Goal: Transaction & Acquisition: Purchase product/service

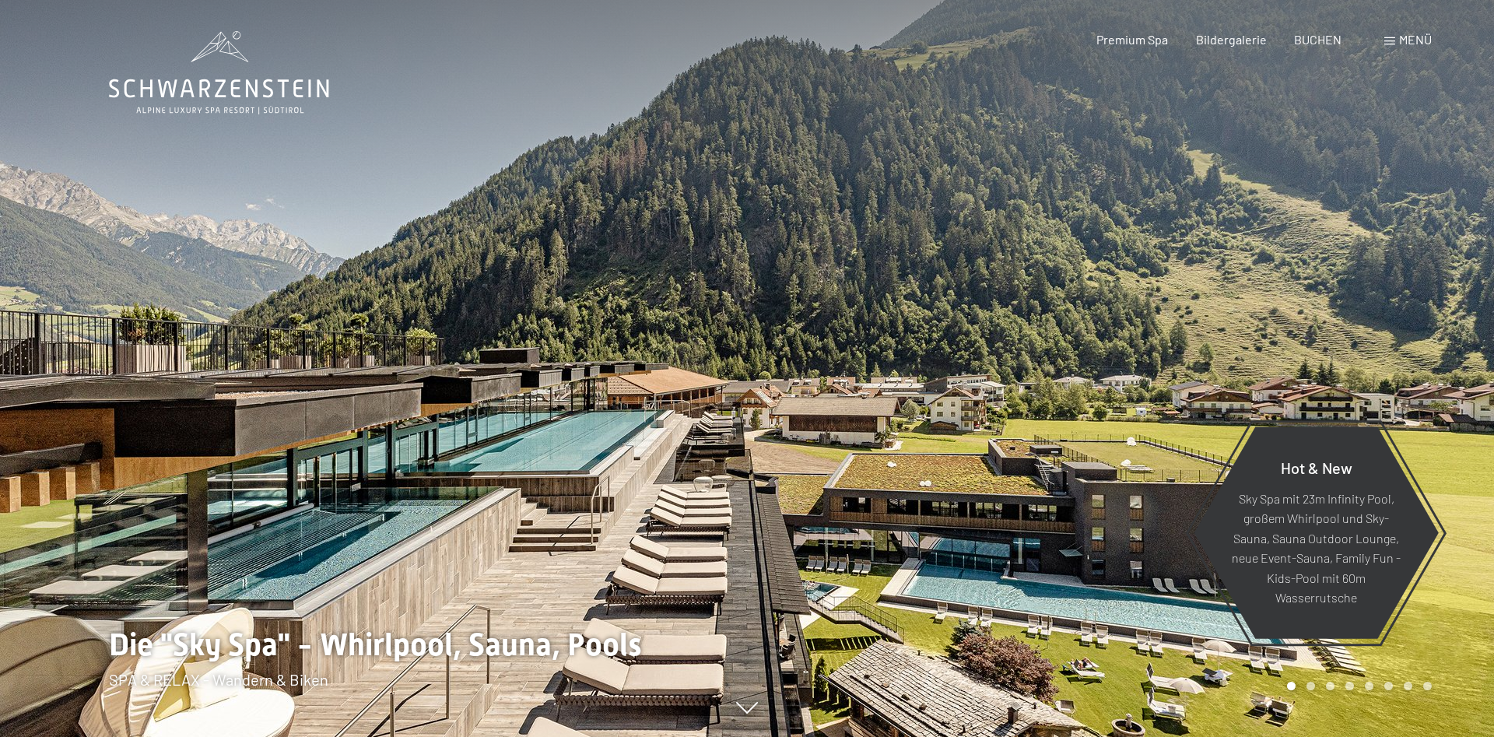
click at [1408, 40] on span "Menü" at bounding box center [1415, 39] width 33 height 15
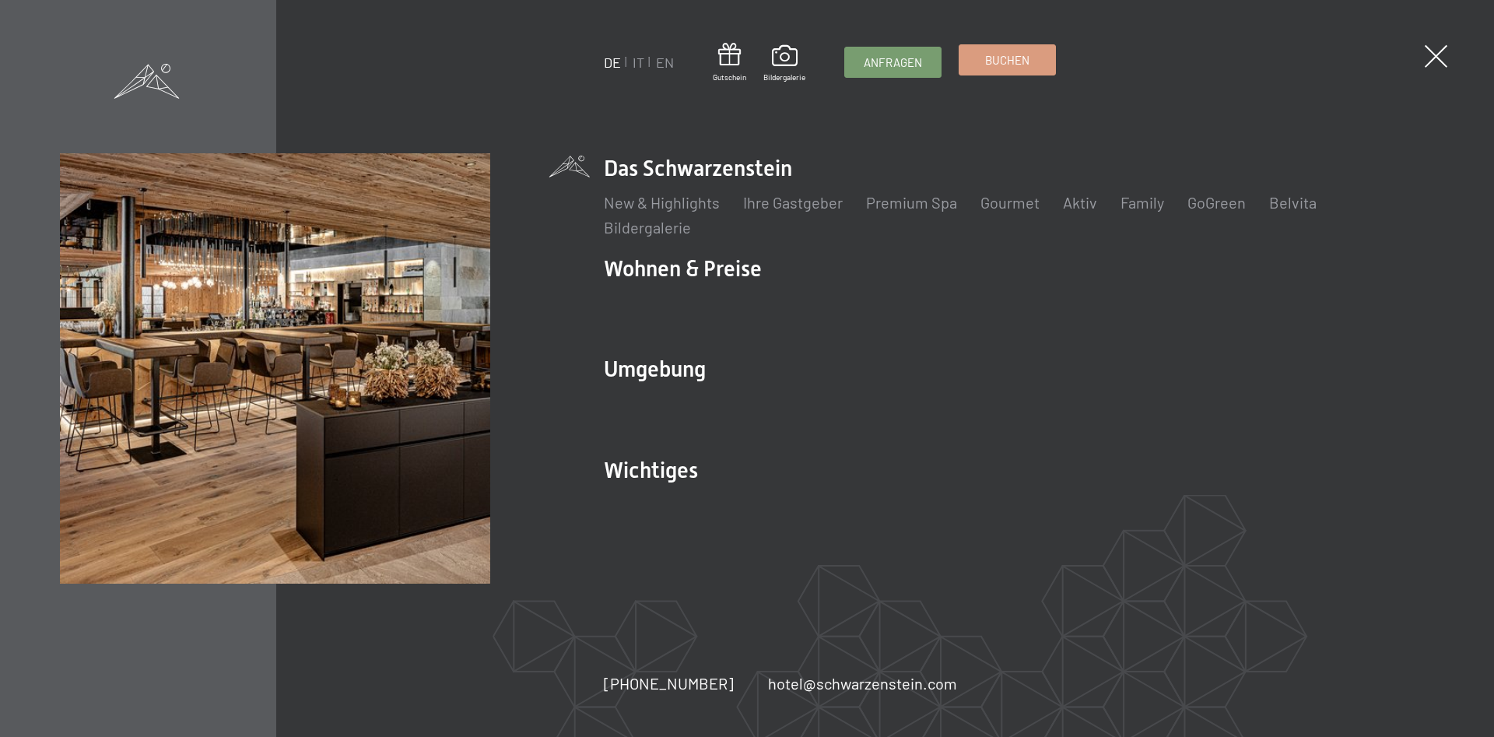
click at [1022, 61] on span "Buchen" at bounding box center [1007, 60] width 44 height 16
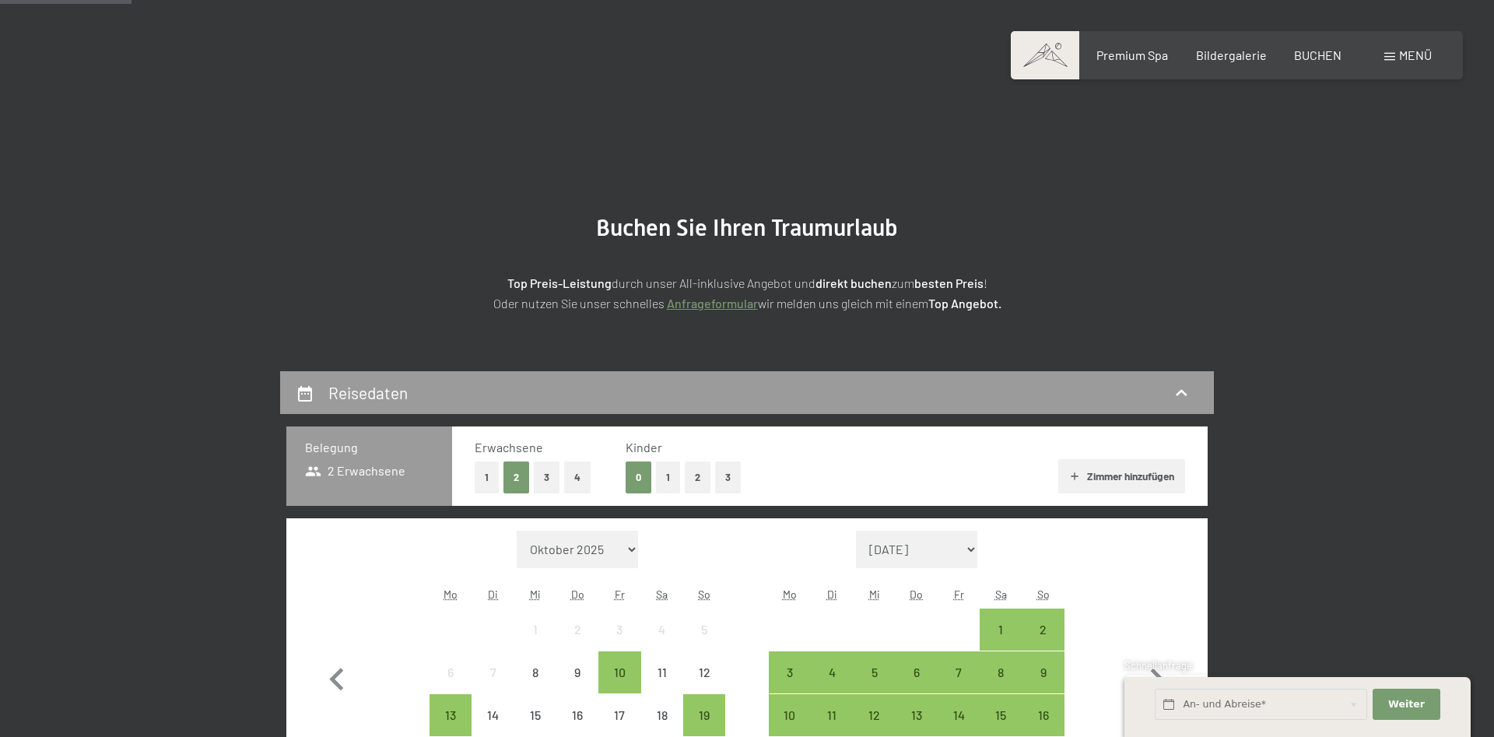
scroll to position [397, 0]
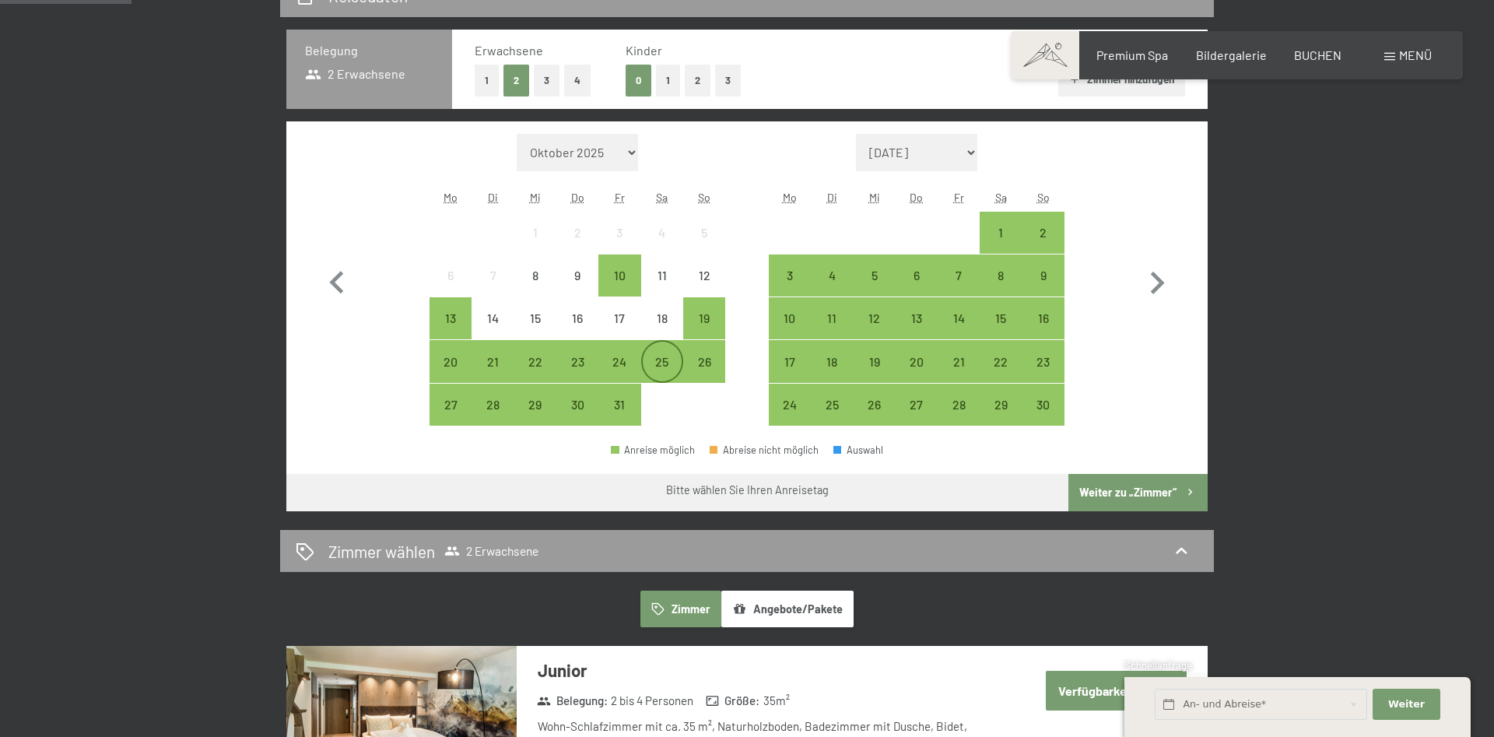
click at [665, 367] on div "25" at bounding box center [662, 375] width 39 height 39
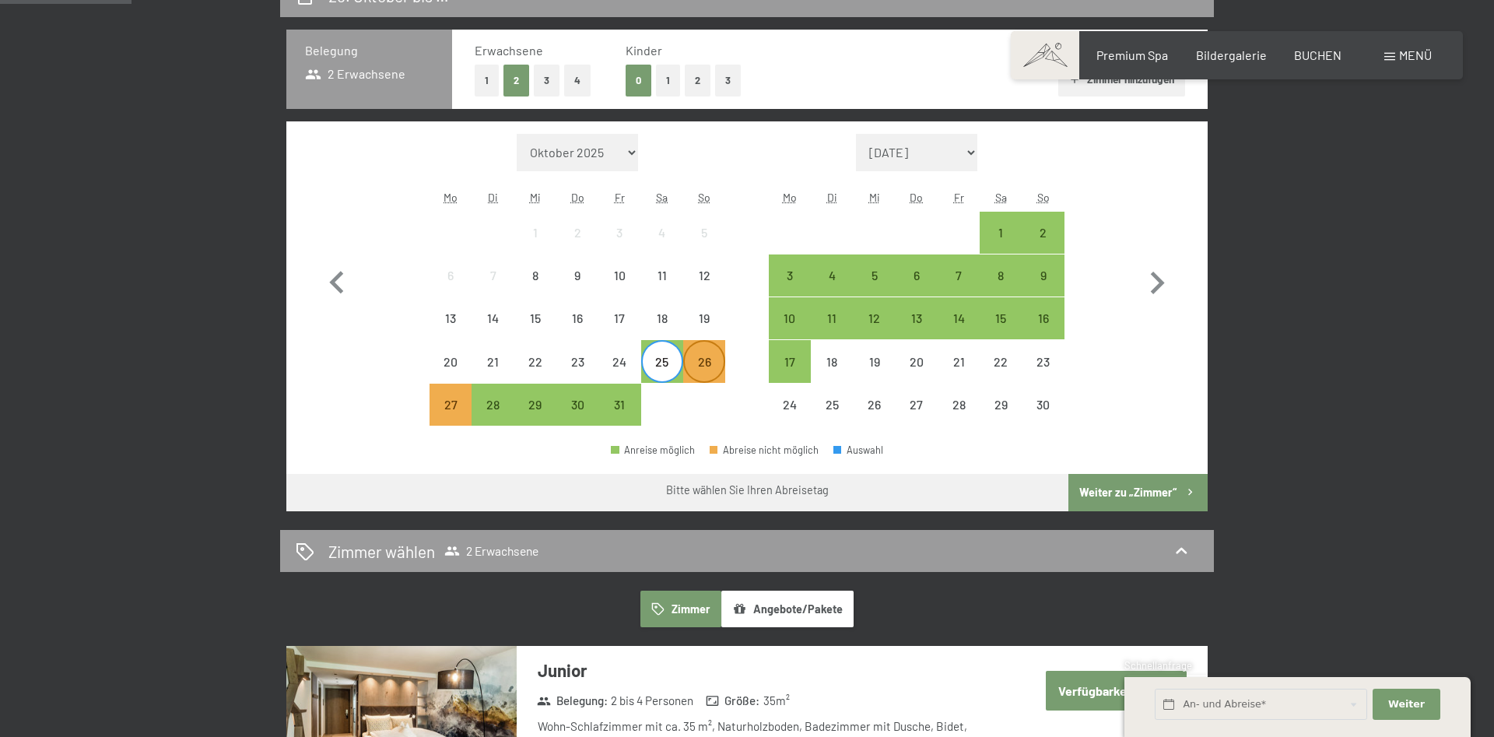
click at [702, 367] on div "26" at bounding box center [704, 375] width 39 height 39
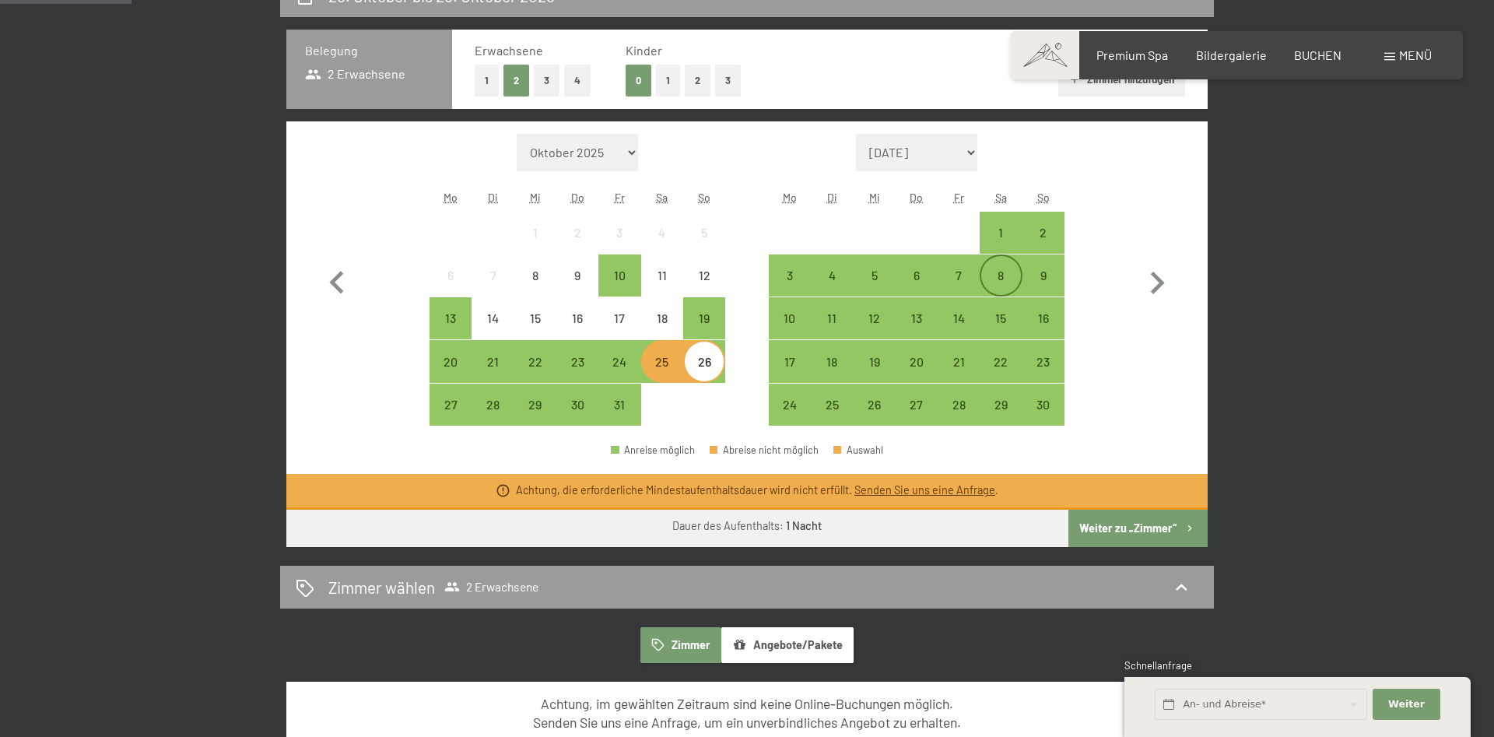
click at [1007, 272] on div "8" at bounding box center [1000, 288] width 39 height 39
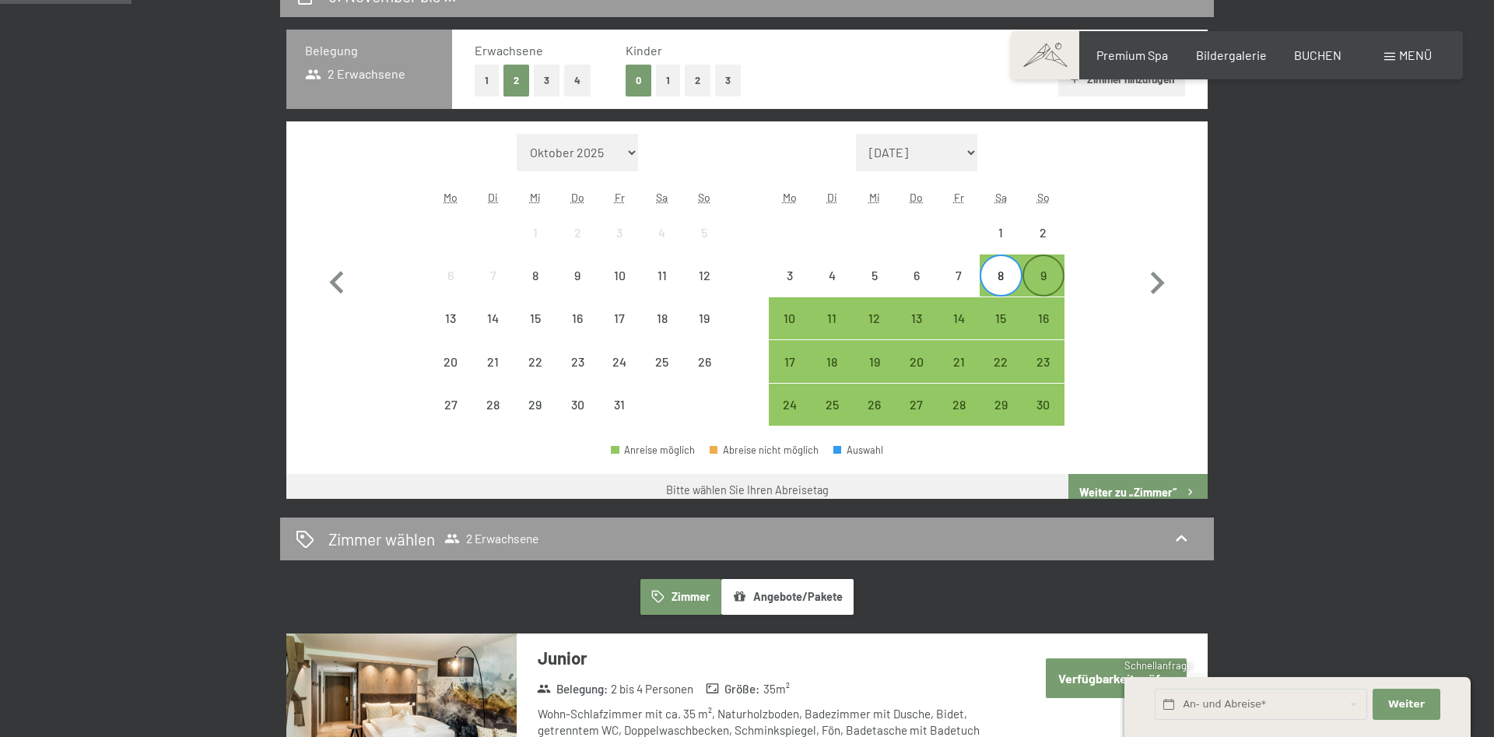
click at [1040, 271] on div "9" at bounding box center [1043, 288] width 39 height 39
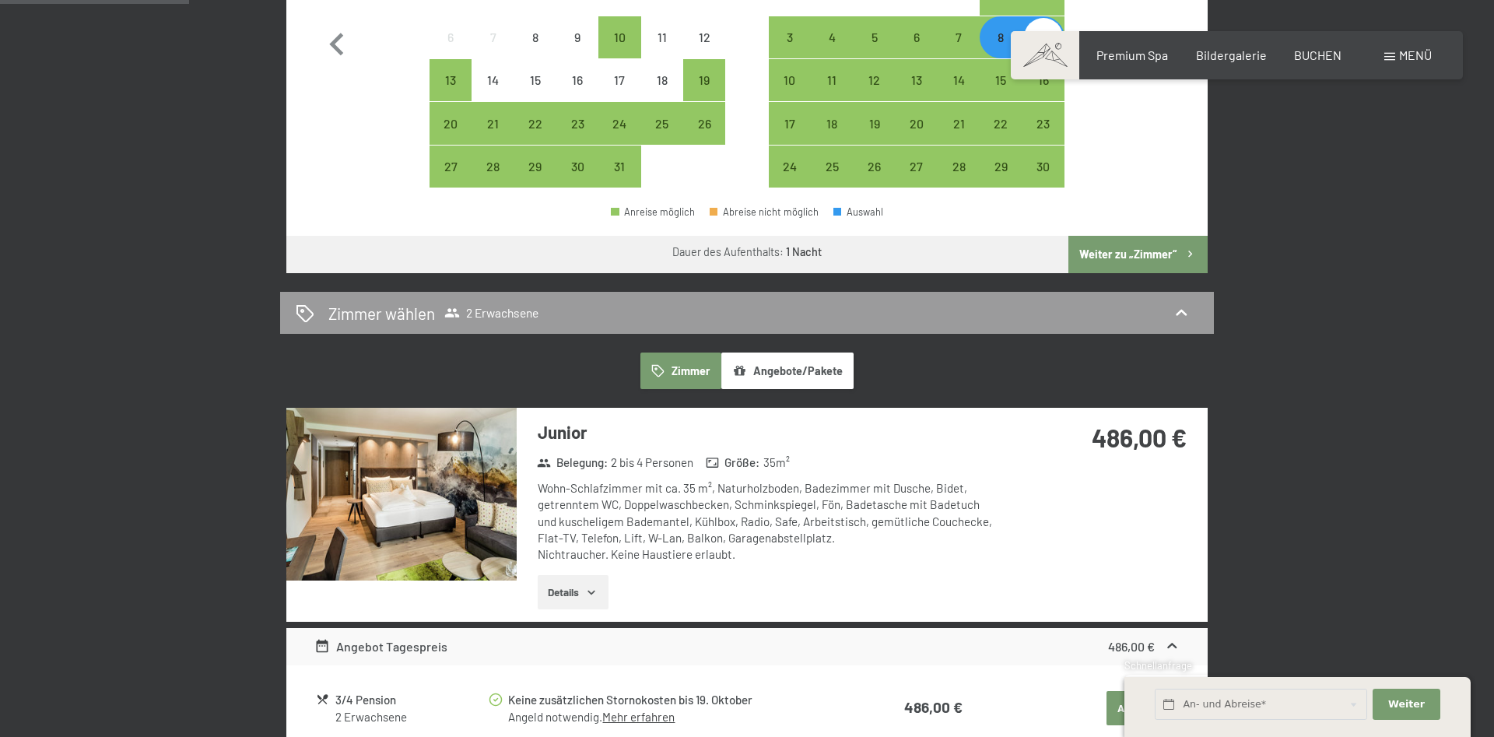
scroll to position [794, 0]
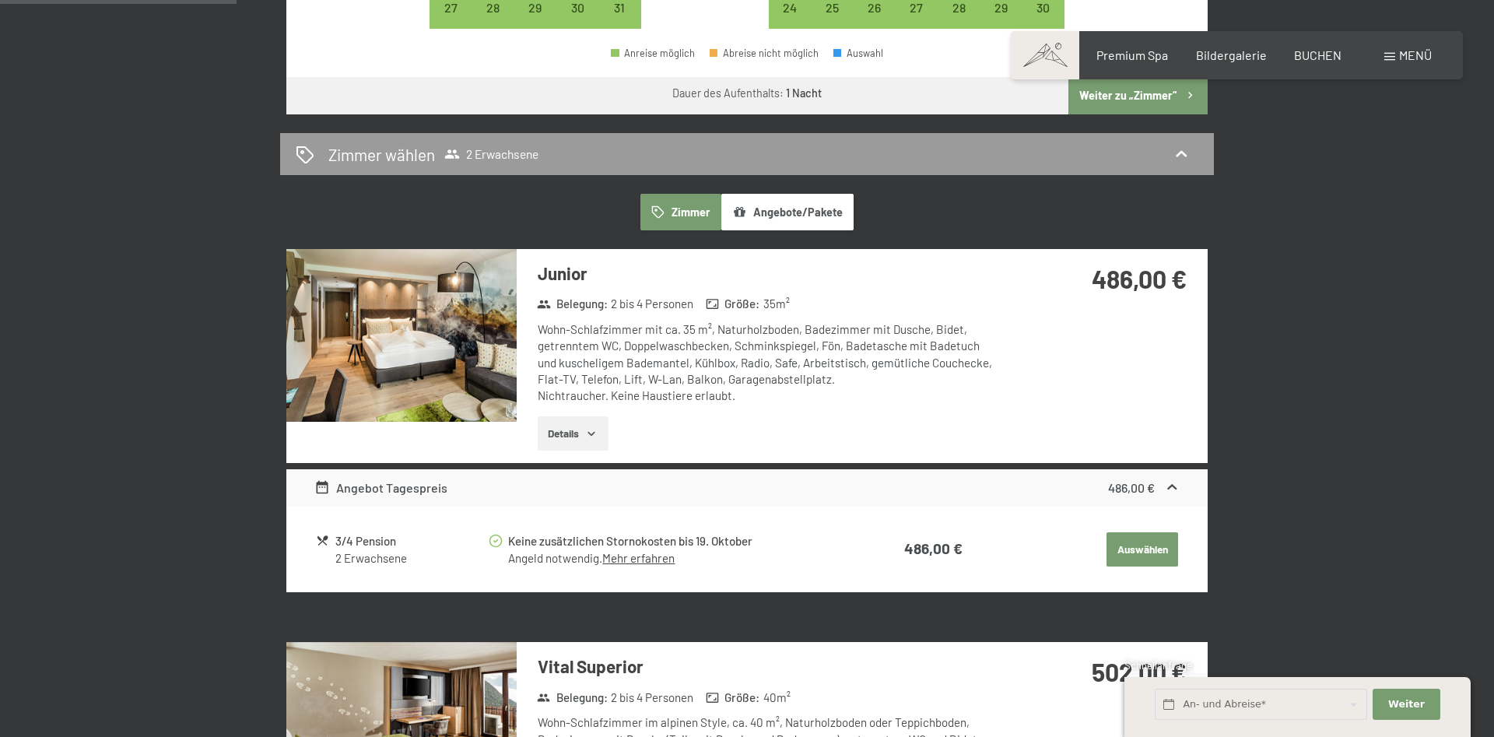
click at [1414, 54] on span "Menü" at bounding box center [1415, 54] width 33 height 15
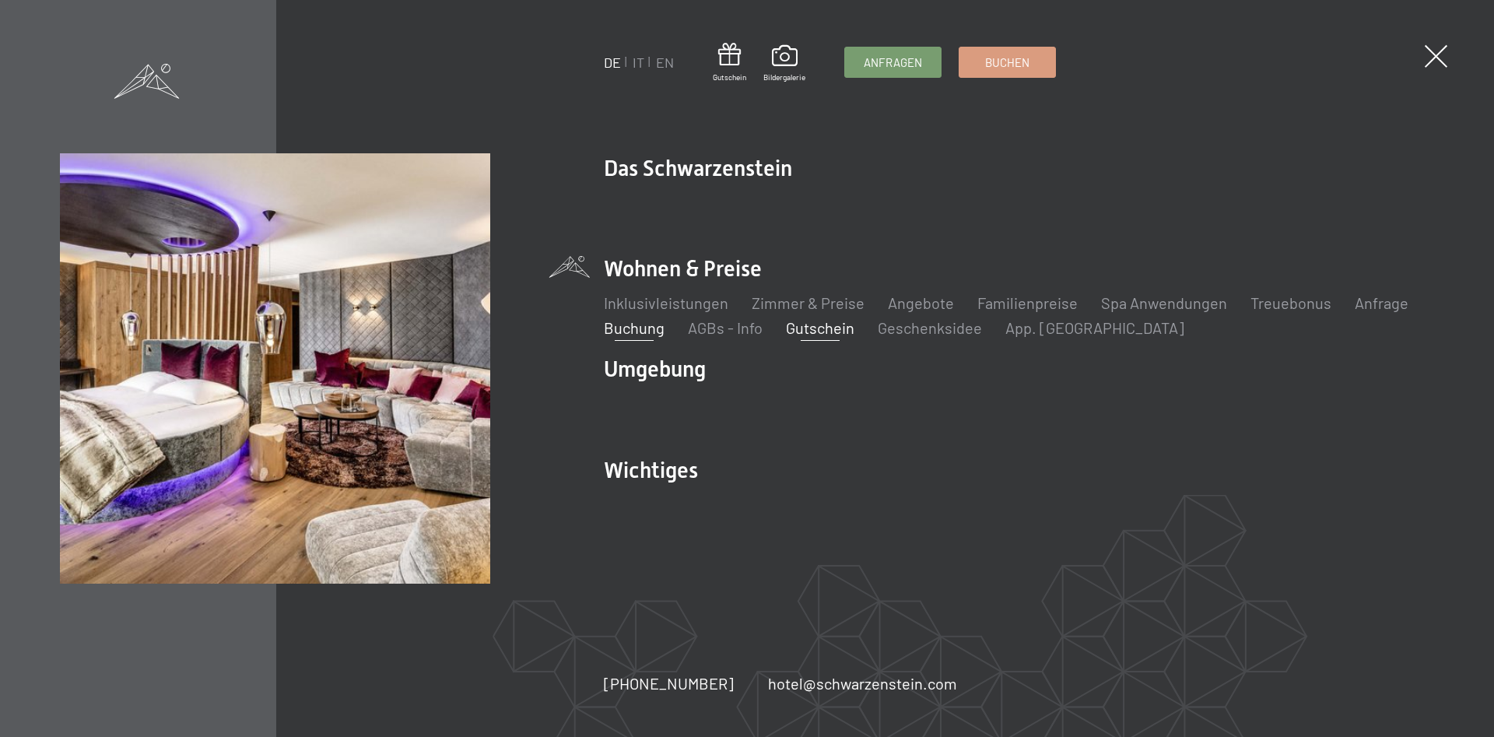
click at [827, 336] on link "Gutschein" at bounding box center [820, 327] width 68 height 19
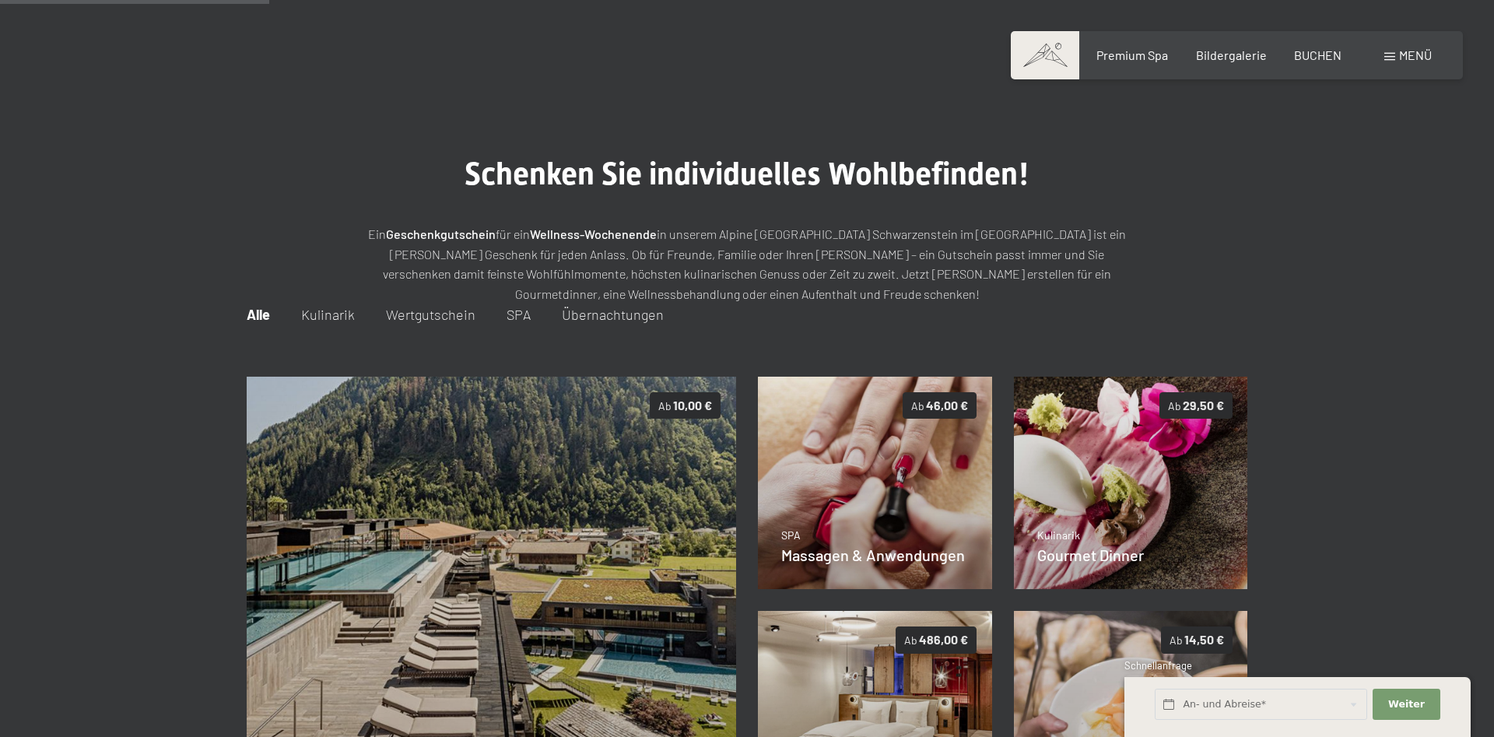
scroll to position [226, 0]
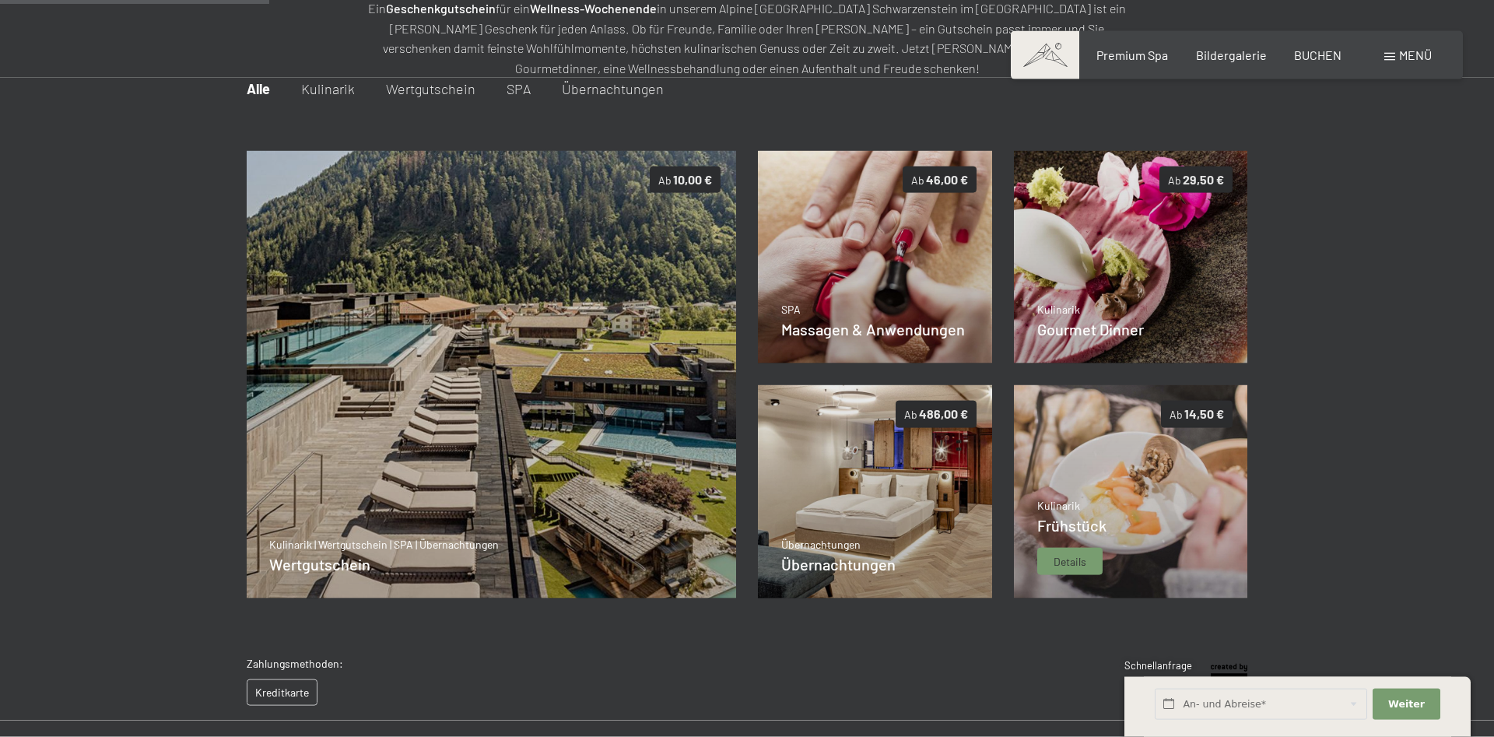
click at [1193, 459] on img at bounding box center [1131, 491] width 234 height 213
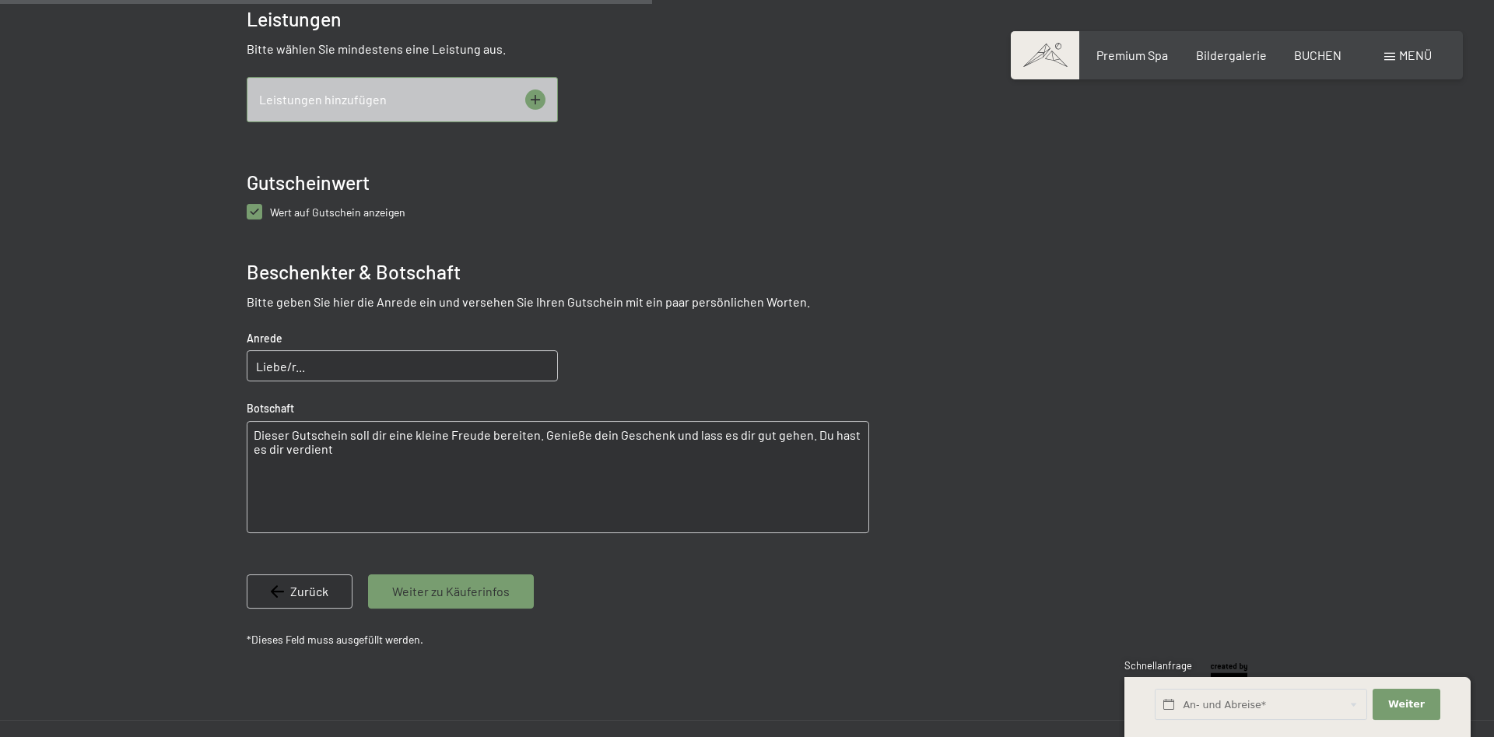
scroll to position [781, 0]
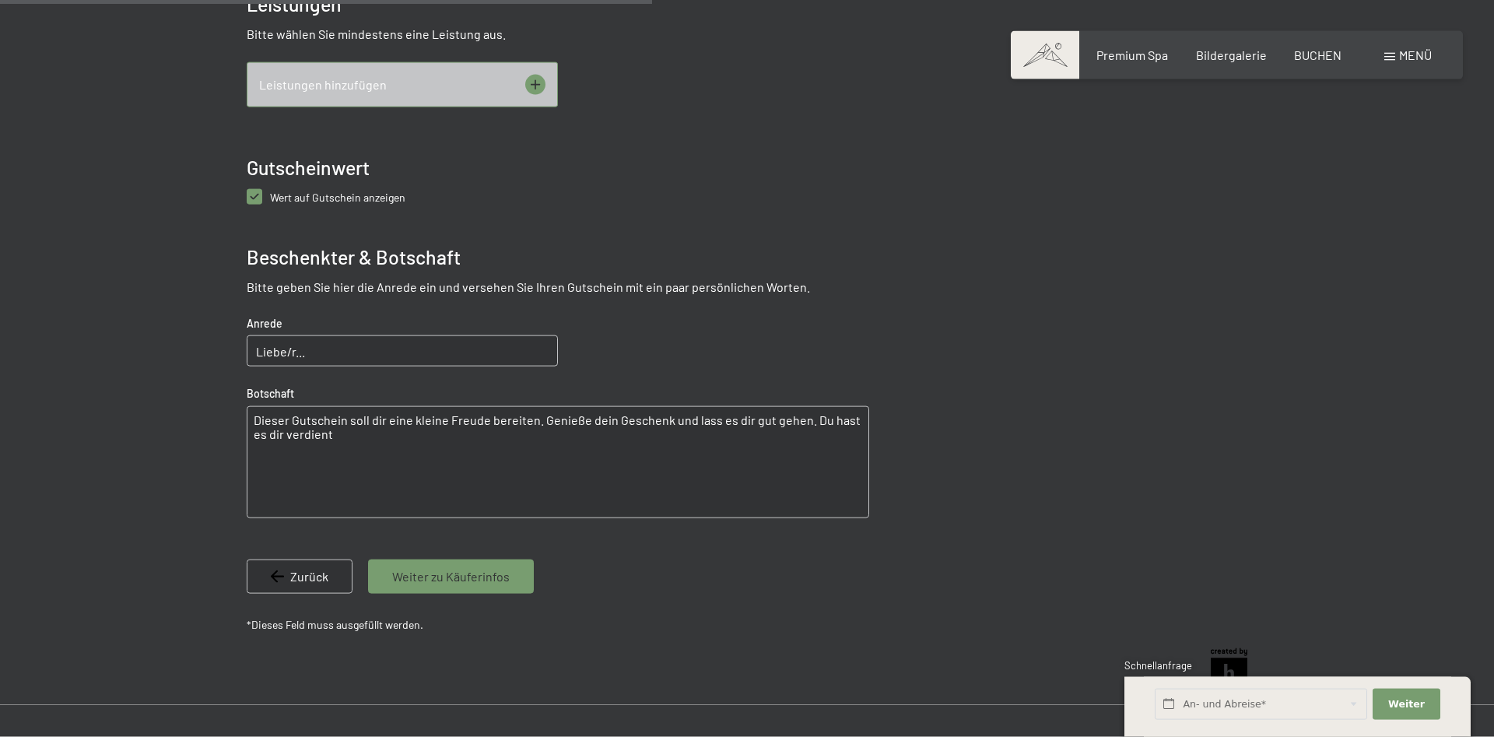
click at [1404, 53] on span "Menü" at bounding box center [1415, 54] width 33 height 15
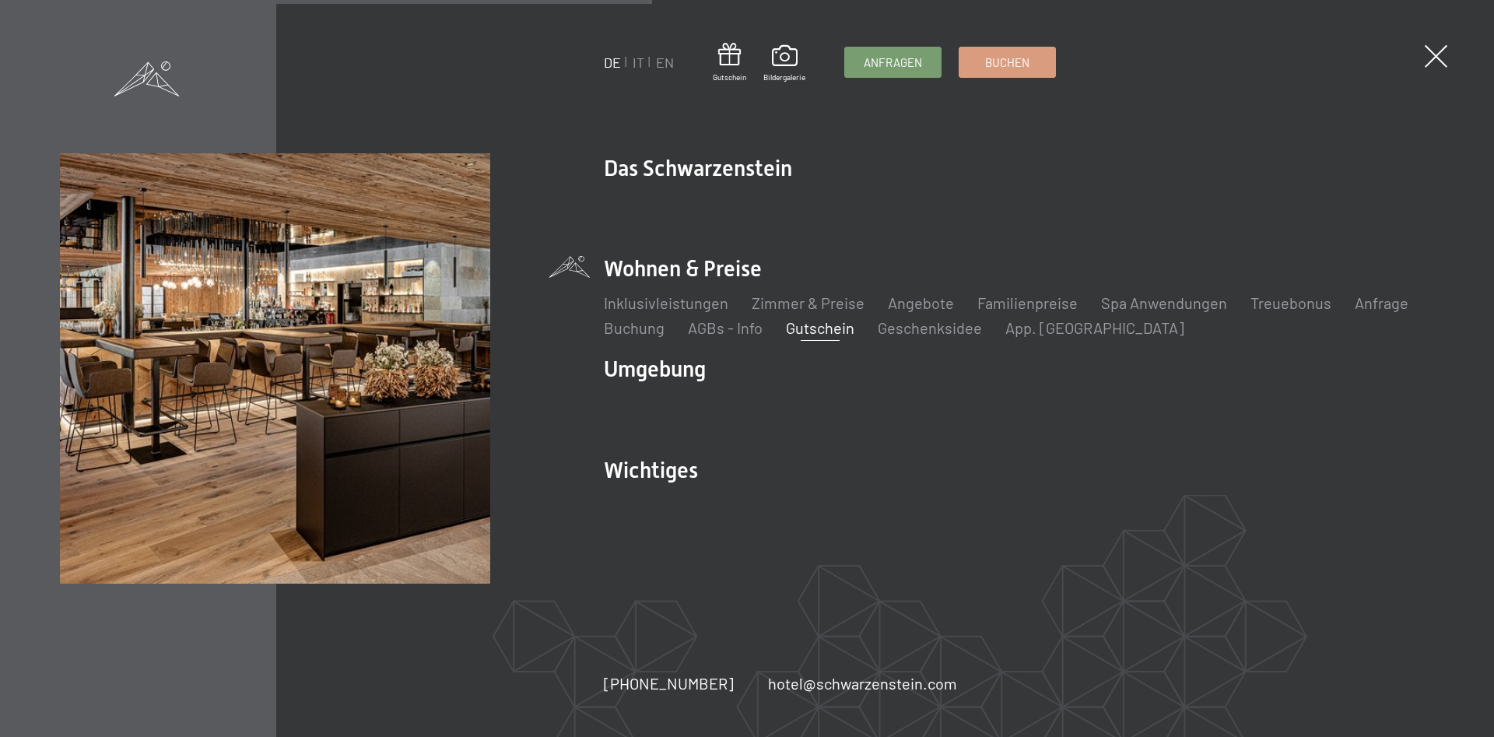
click at [152, 82] on span at bounding box center [146, 78] width 65 height 35
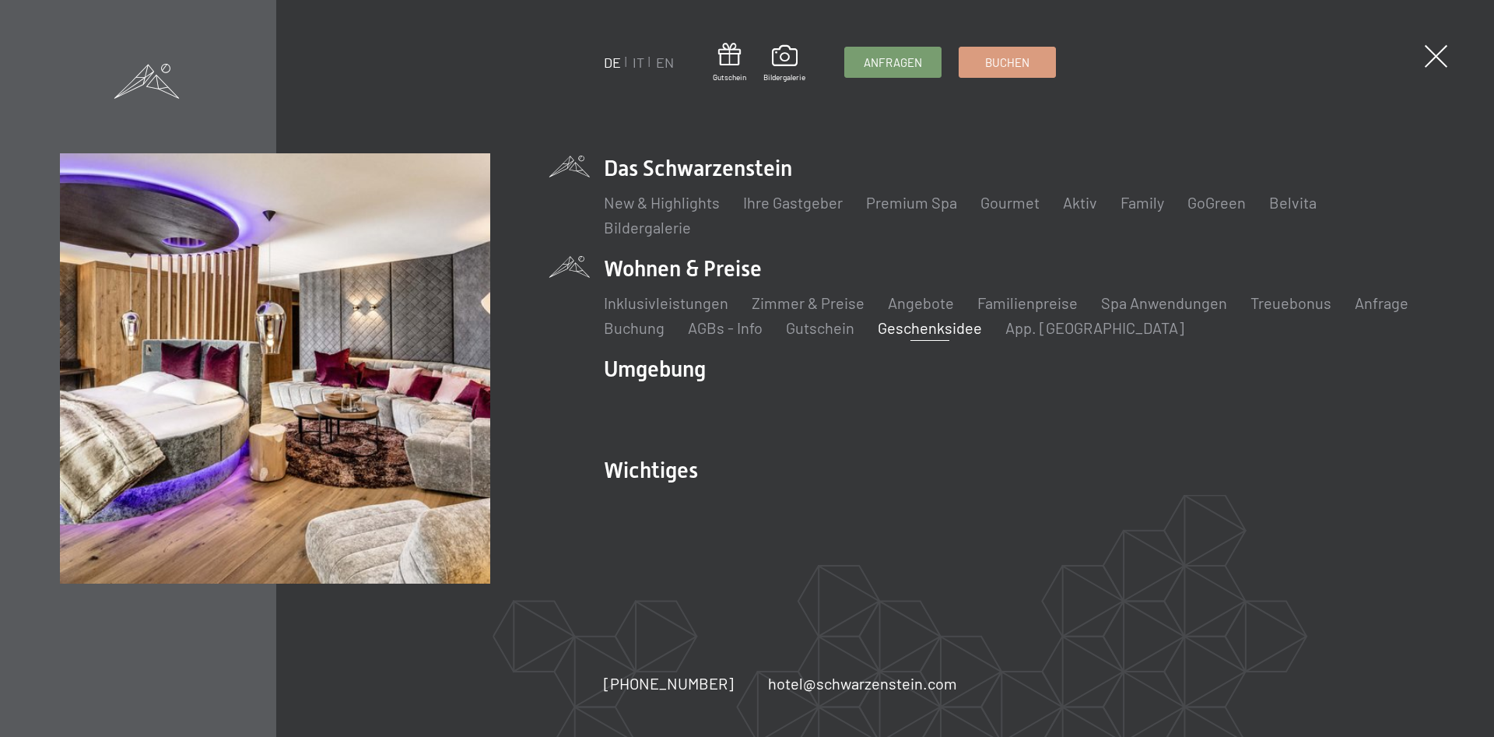
click at [948, 329] on link "Geschenksidee" at bounding box center [930, 327] width 104 height 19
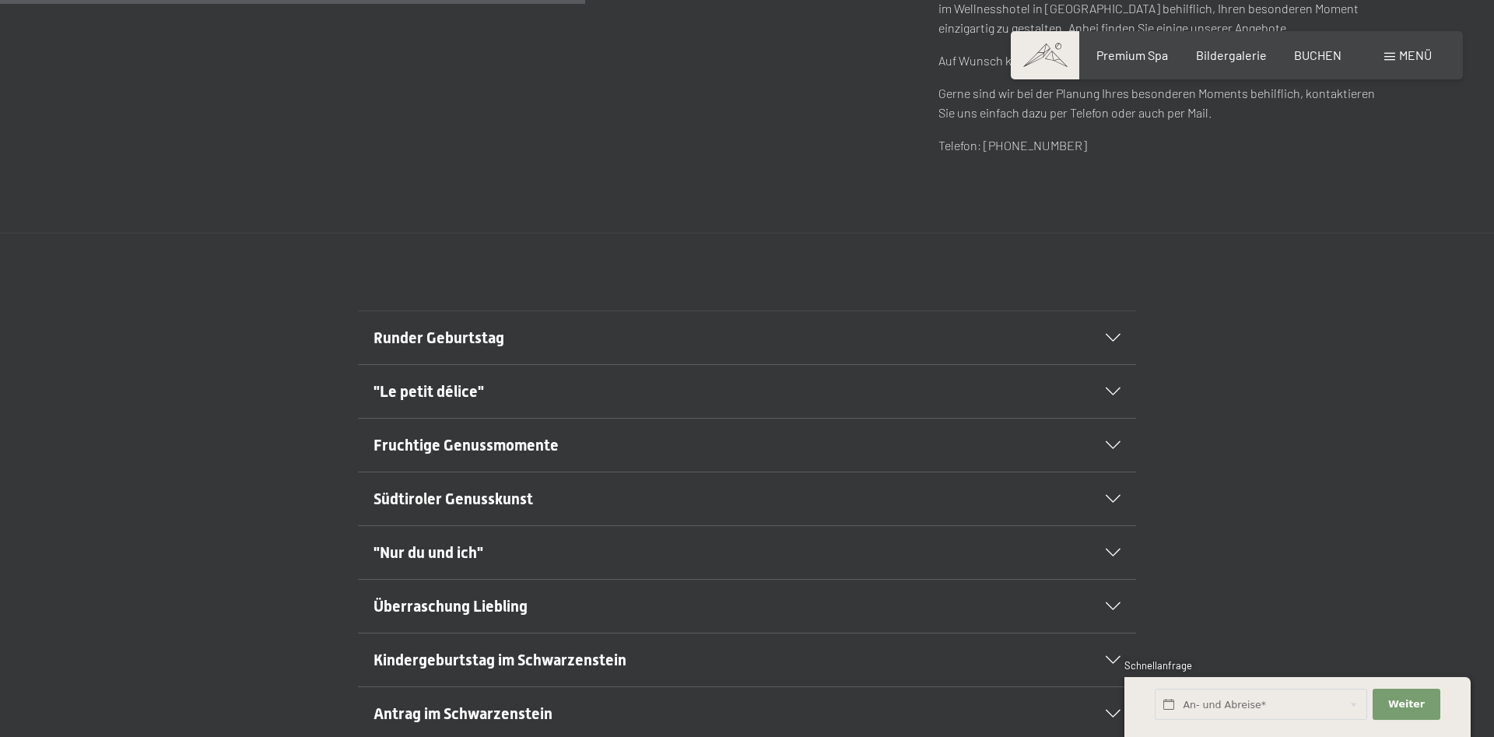
scroll to position [794, 0]
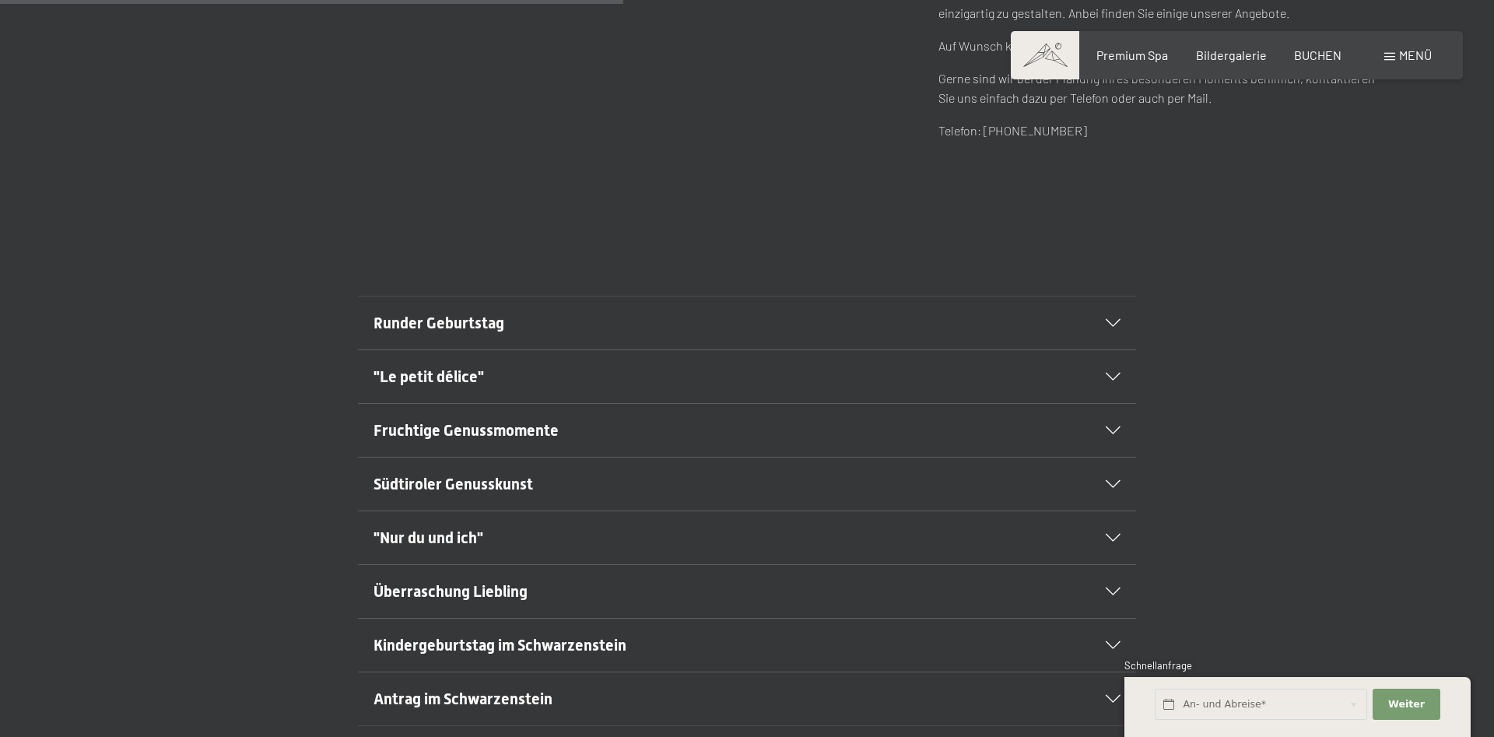
click at [1064, 548] on div ""Nur du und ich"" at bounding box center [746, 537] width 747 height 53
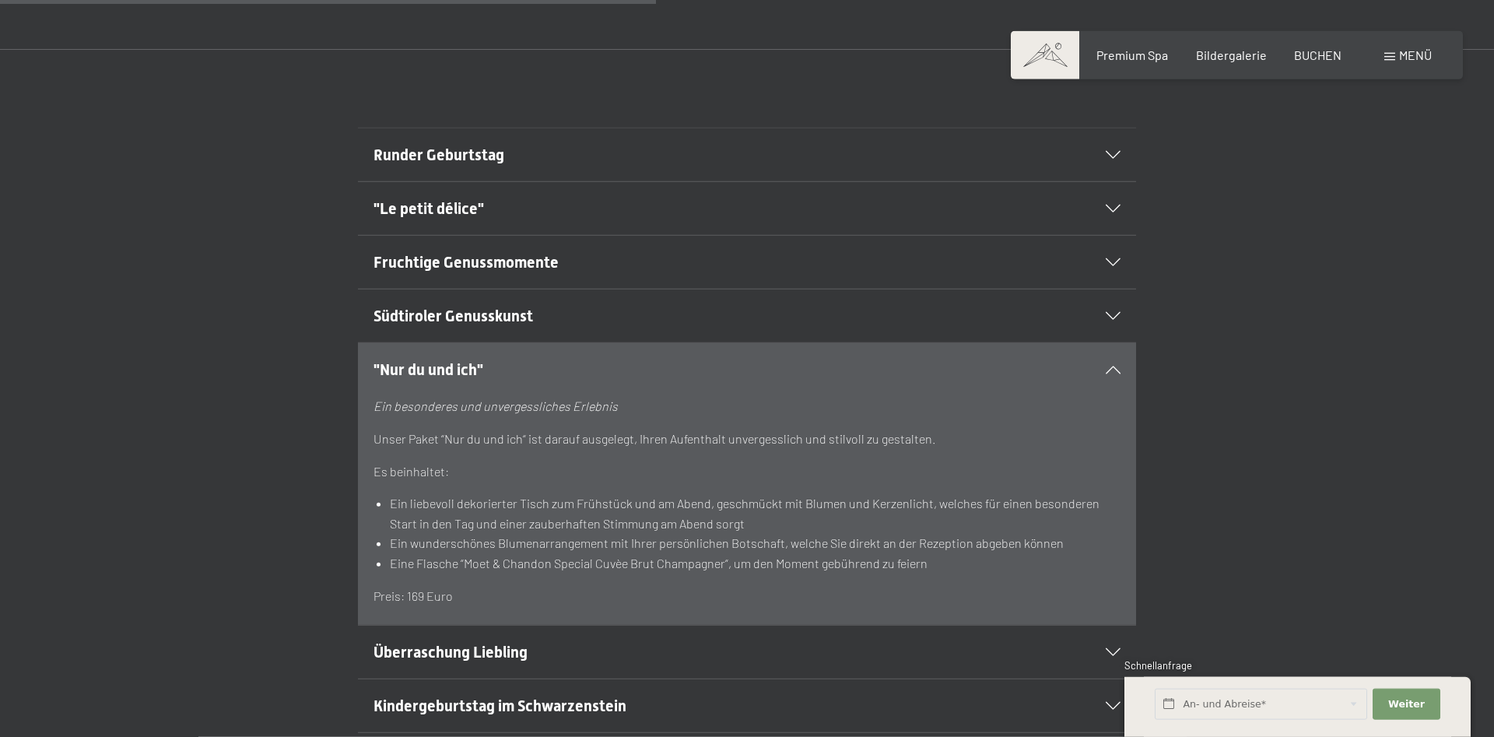
scroll to position [1032, 0]
